Goal: Task Accomplishment & Management: Use online tool/utility

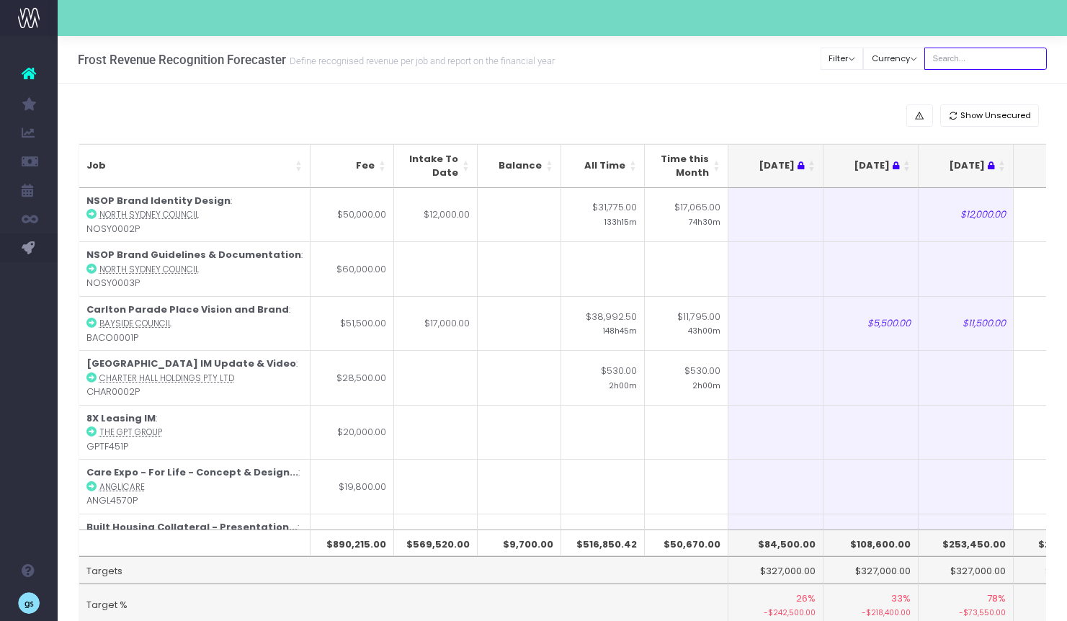
click at [977, 52] on input "text" at bounding box center [985, 59] width 122 height 22
type input "anglicare"
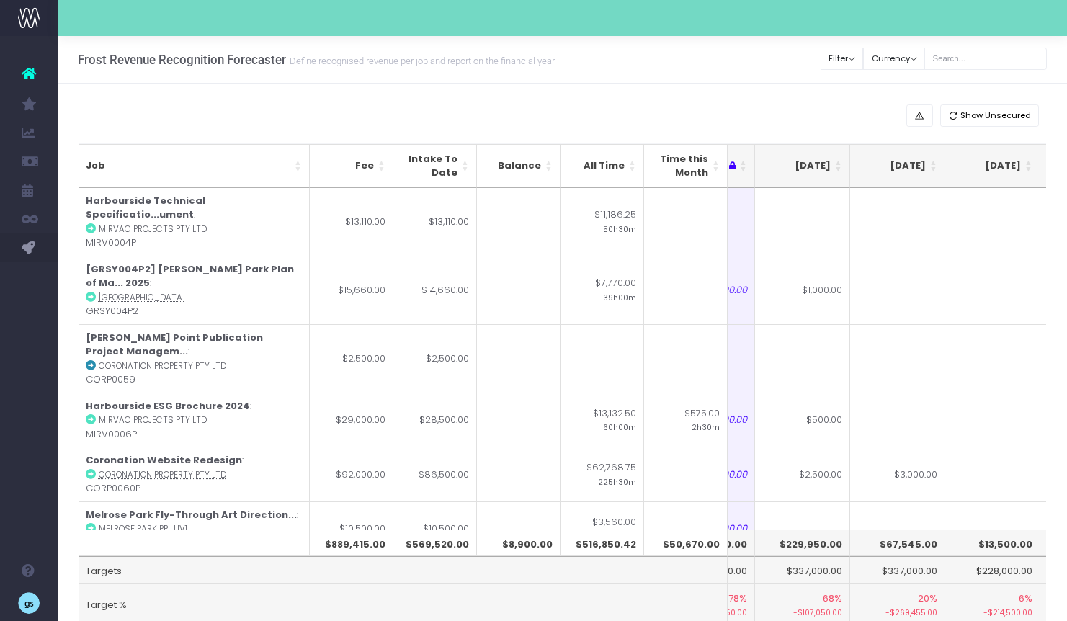
click at [836, 158] on th "[DATE]" at bounding box center [802, 166] width 95 height 44
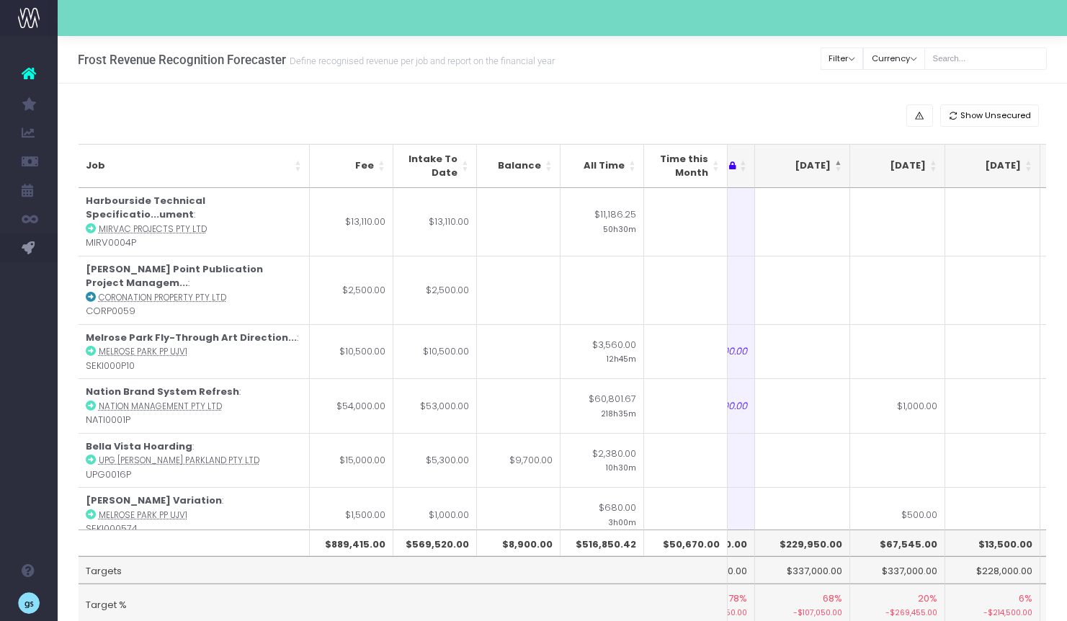
click at [837, 161] on th "[DATE]" at bounding box center [802, 166] width 95 height 44
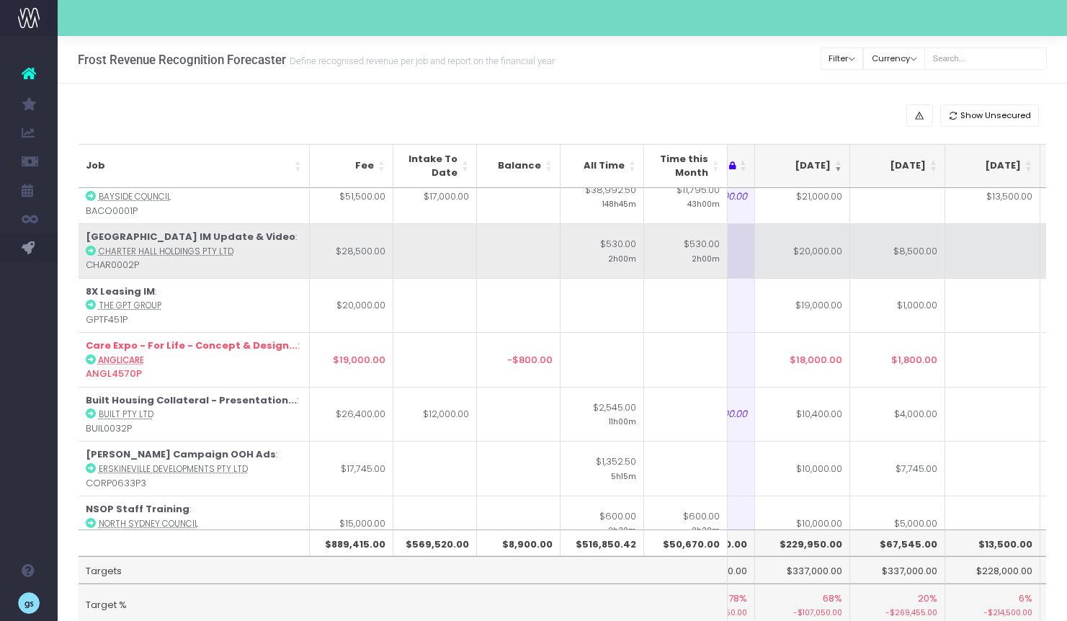
scroll to position [130, 259]
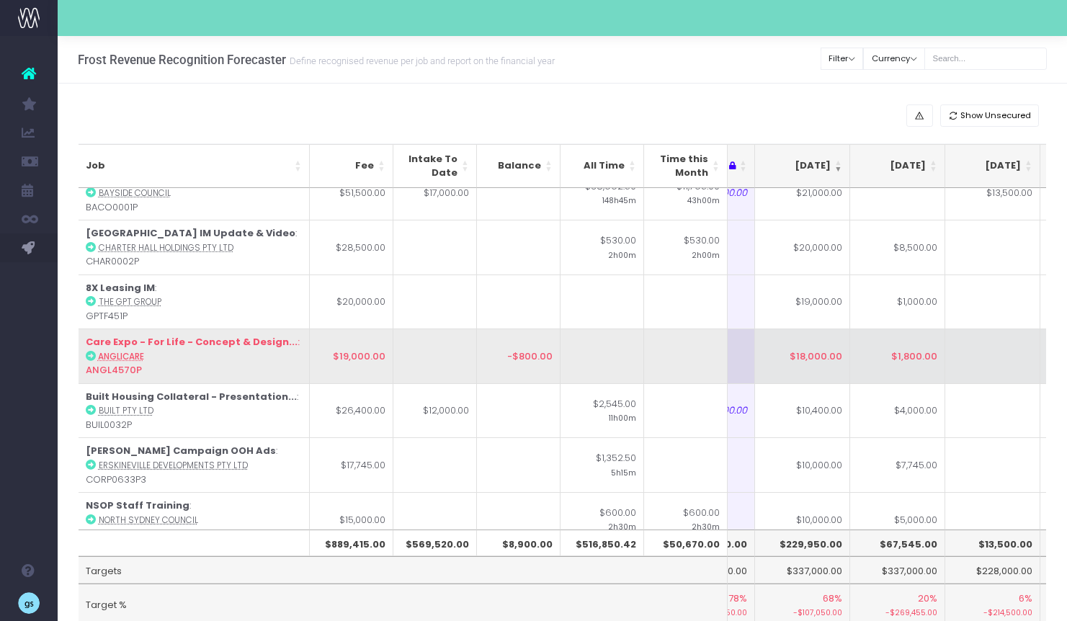
click at [913, 359] on td "$1,800.00" at bounding box center [897, 355] width 95 height 55
type input "1000"
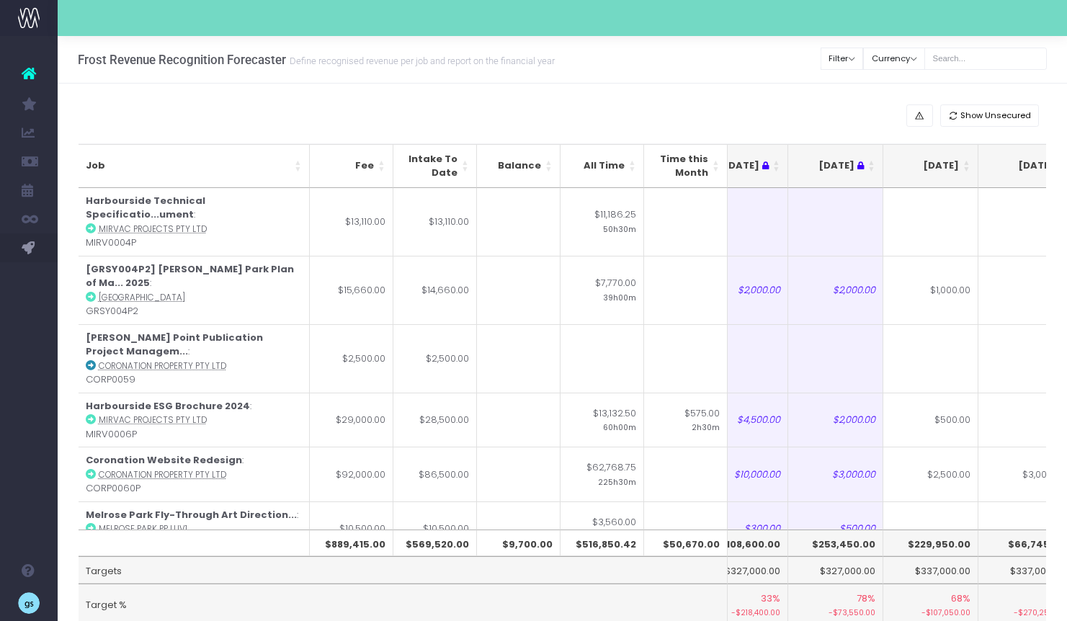
click at [967, 161] on th "[DATE]" at bounding box center [930, 166] width 95 height 44
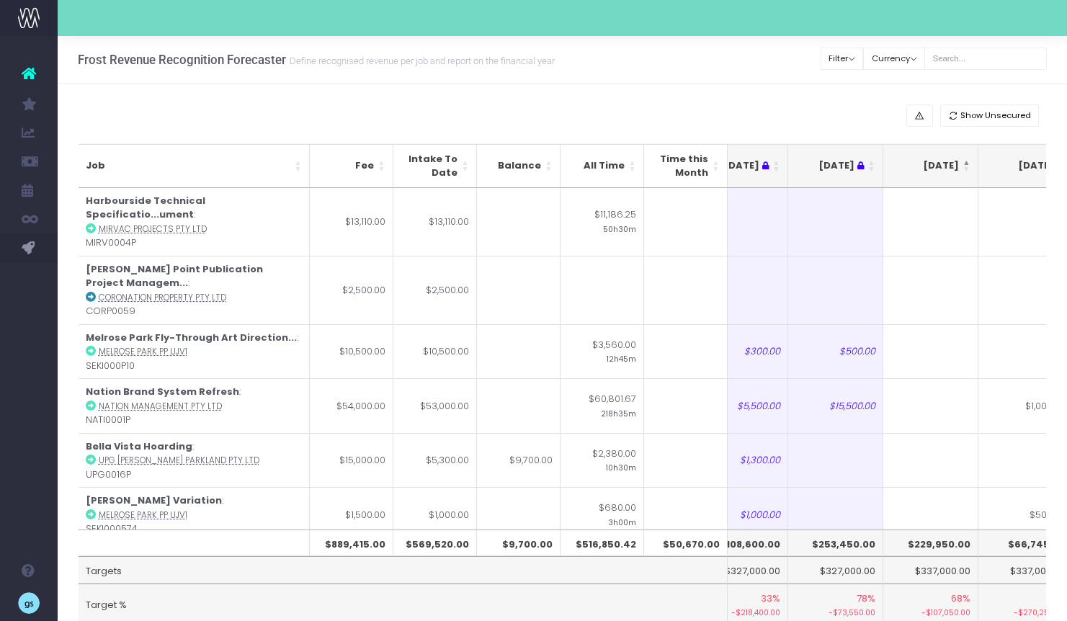
click at [967, 161] on th "[DATE]" at bounding box center [930, 166] width 95 height 44
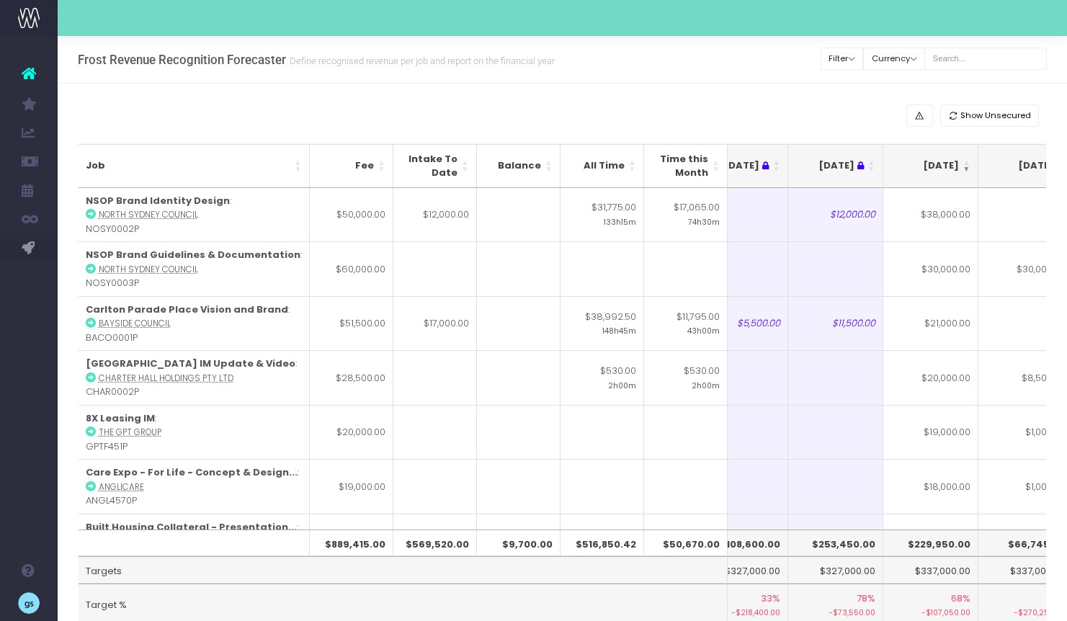
scroll to position [63, 0]
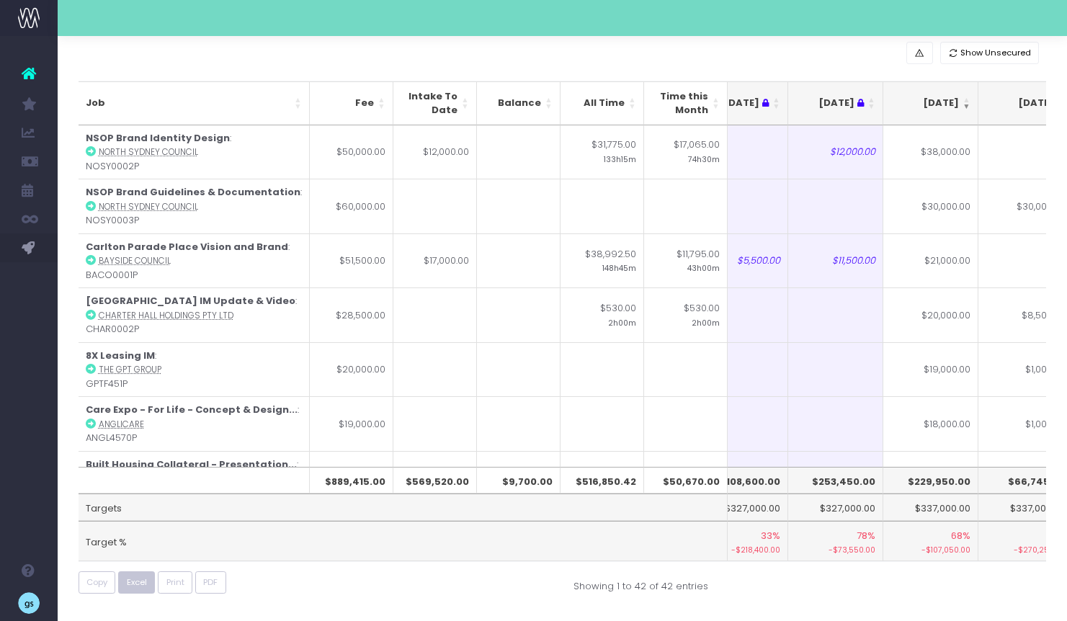
click at [130, 589] on button "Excel" at bounding box center [136, 582] width 37 height 22
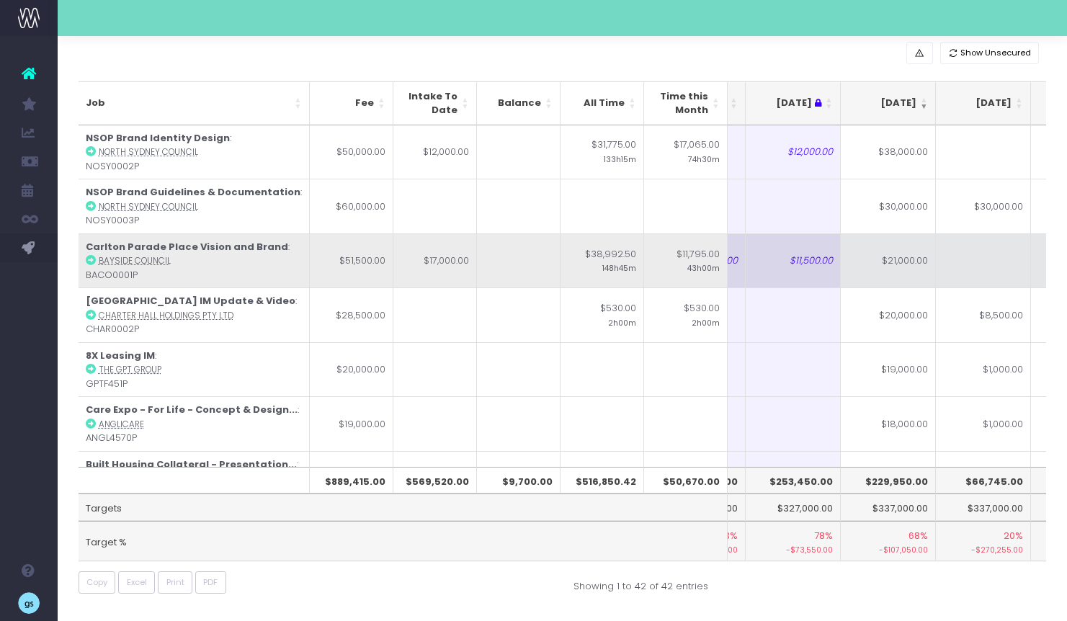
scroll to position [0, 174]
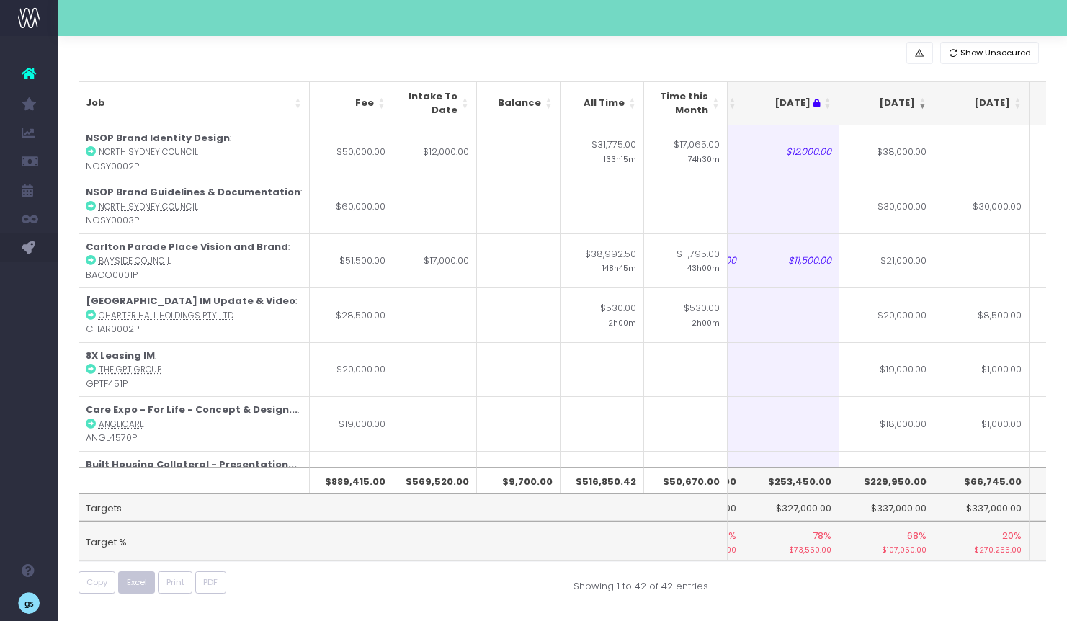
click at [143, 583] on span "Excel" at bounding box center [137, 582] width 20 height 12
